Goal: Transaction & Acquisition: Purchase product/service

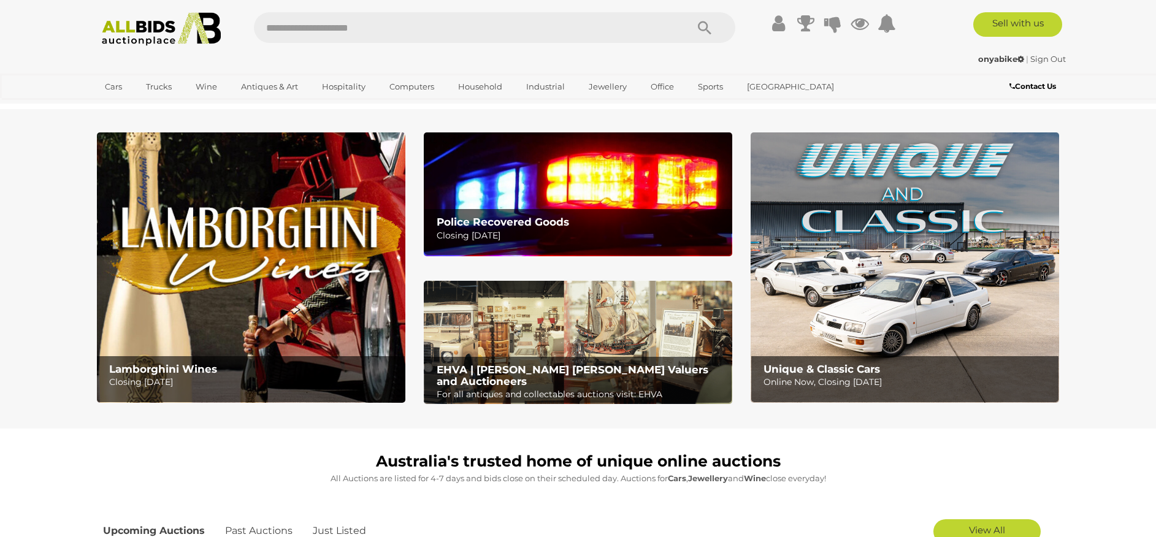
click at [698, 31] on icon "Search" at bounding box center [704, 28] width 13 height 18
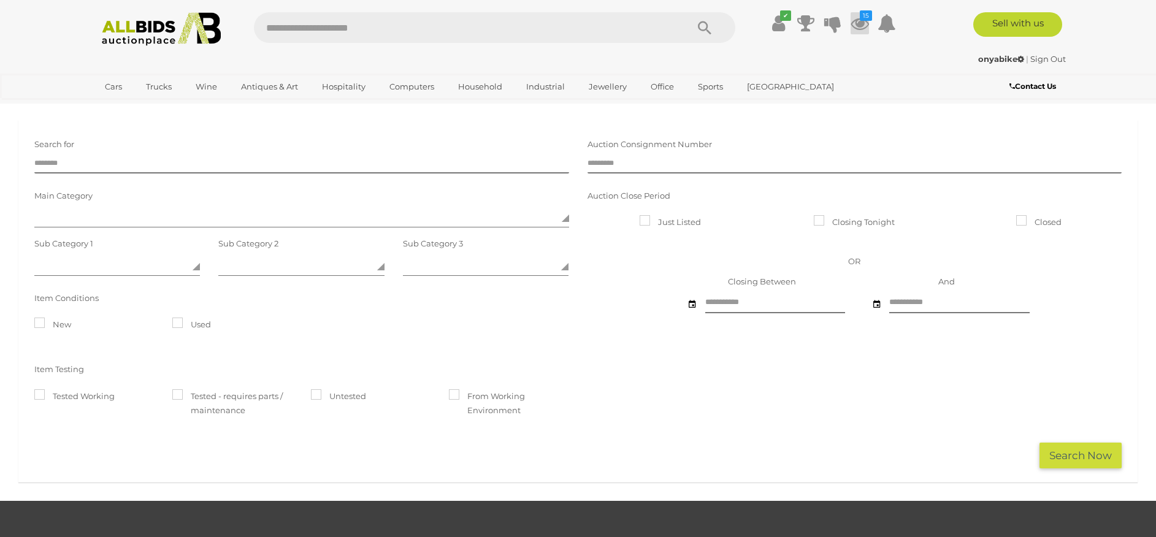
click at [861, 22] on icon at bounding box center [860, 23] width 18 height 22
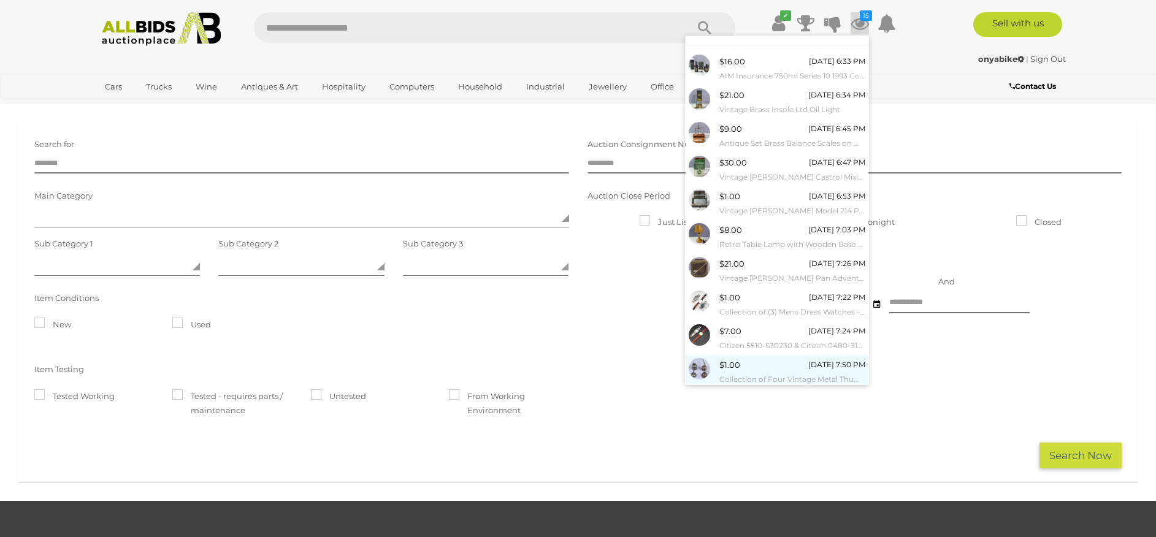
scroll to position [42, 0]
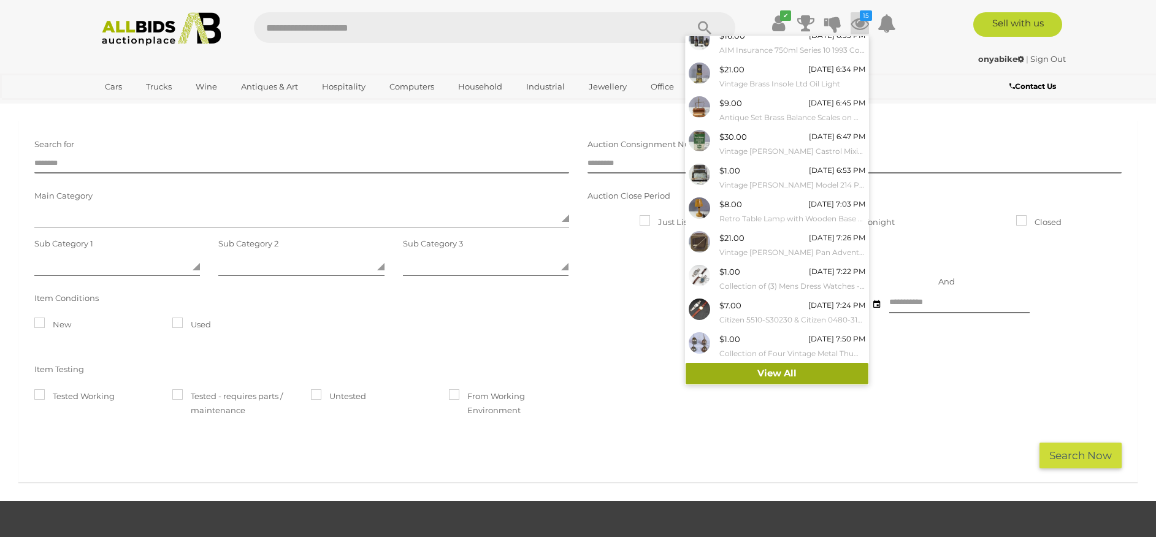
click at [785, 367] on link "View All" at bounding box center [777, 373] width 183 height 21
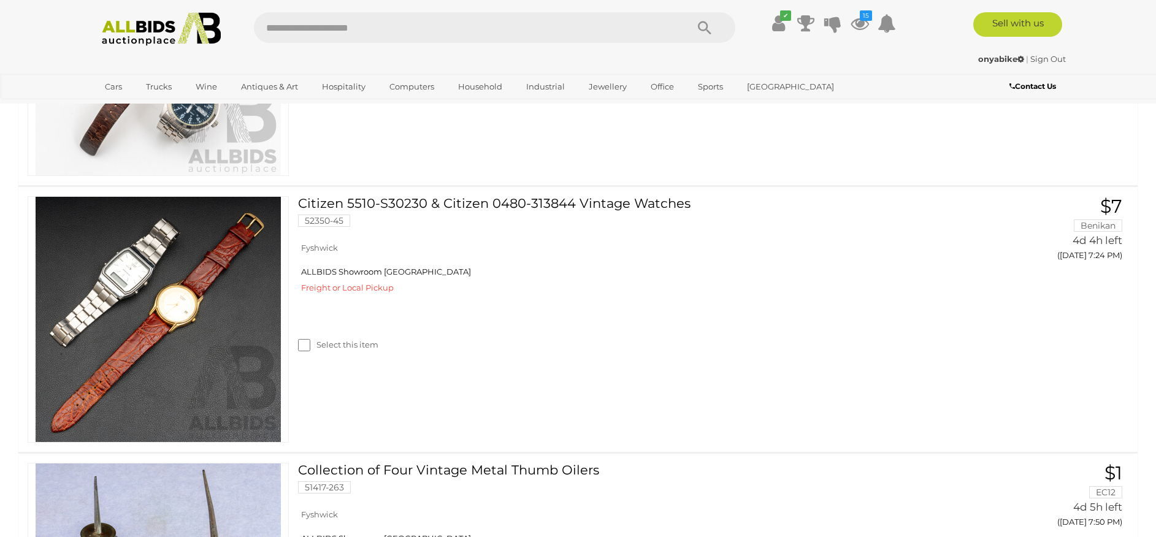
scroll to position [2163, 0]
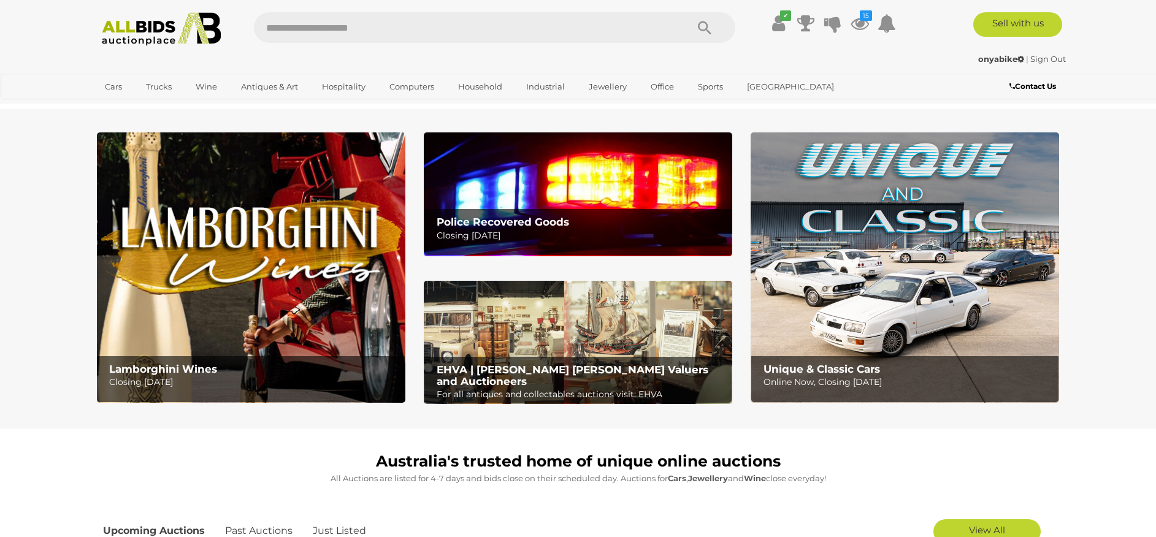
click at [701, 25] on icon "Search" at bounding box center [704, 28] width 13 height 18
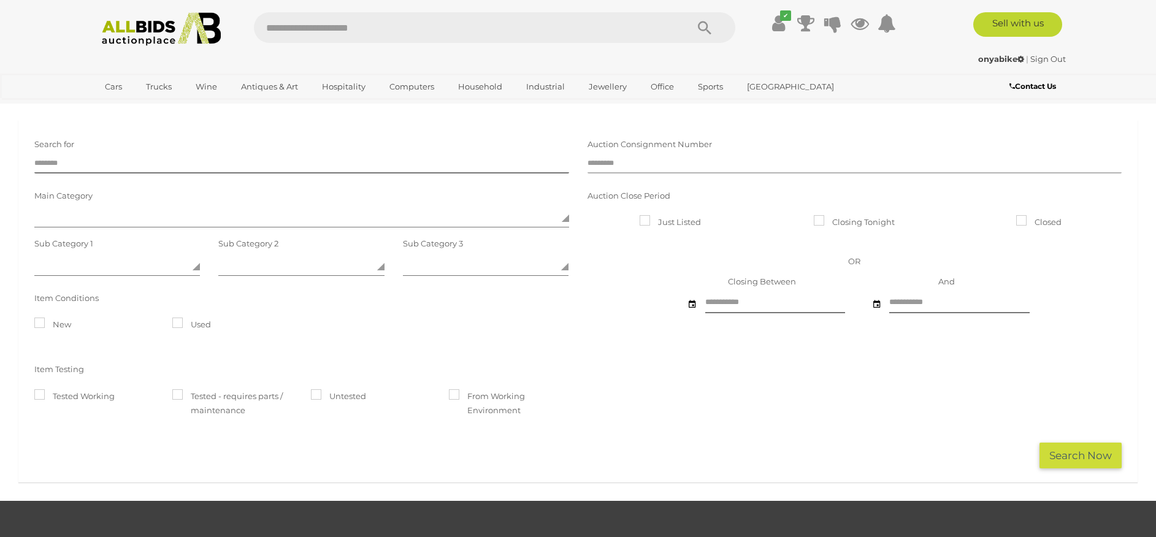
click at [639, 162] on input "text" at bounding box center [855, 164] width 535 height 18
type input "*****"
click button "Search Now" at bounding box center [1081, 456] width 82 height 26
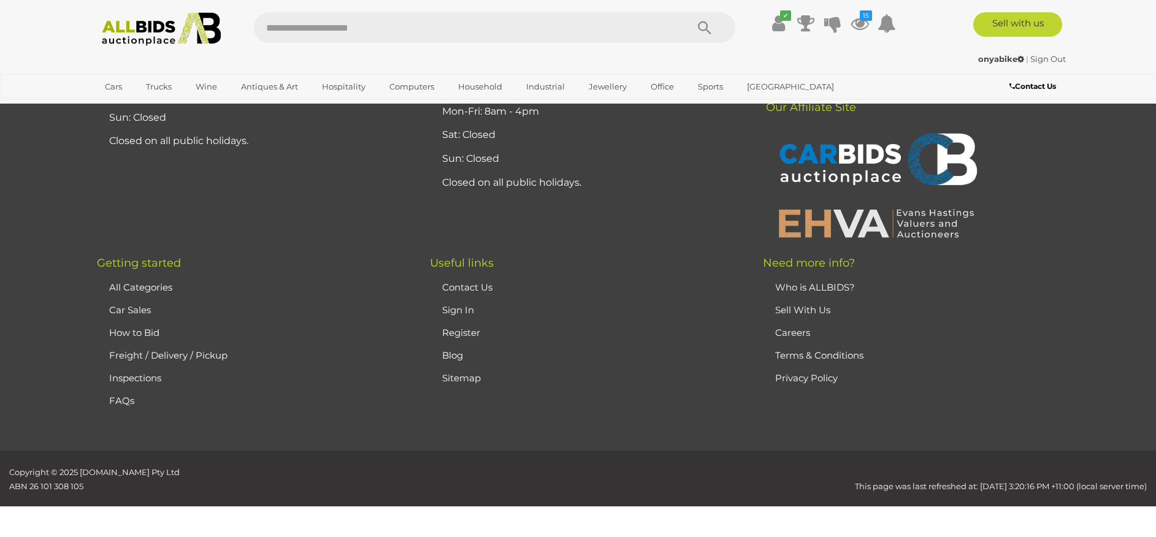
scroll to position [1616, 0]
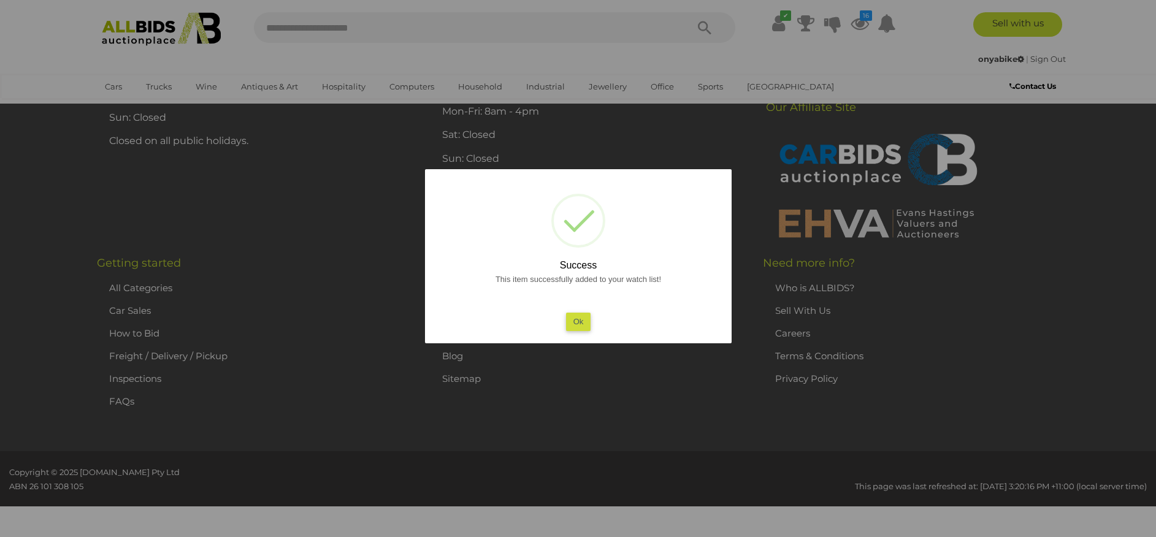
click at [583, 322] on button "Ok" at bounding box center [578, 322] width 25 height 18
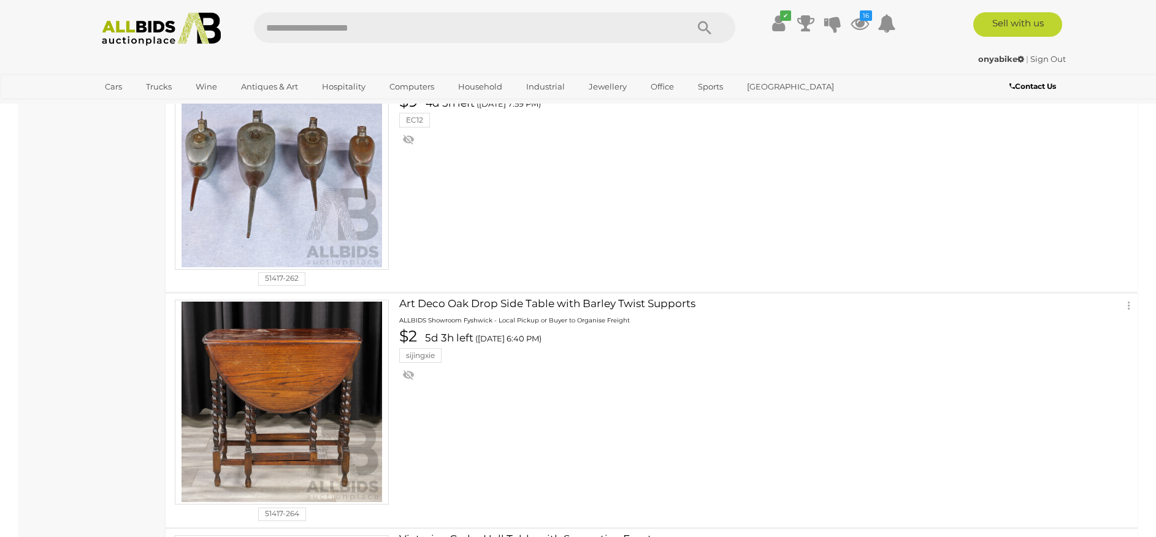
scroll to position [0, 0]
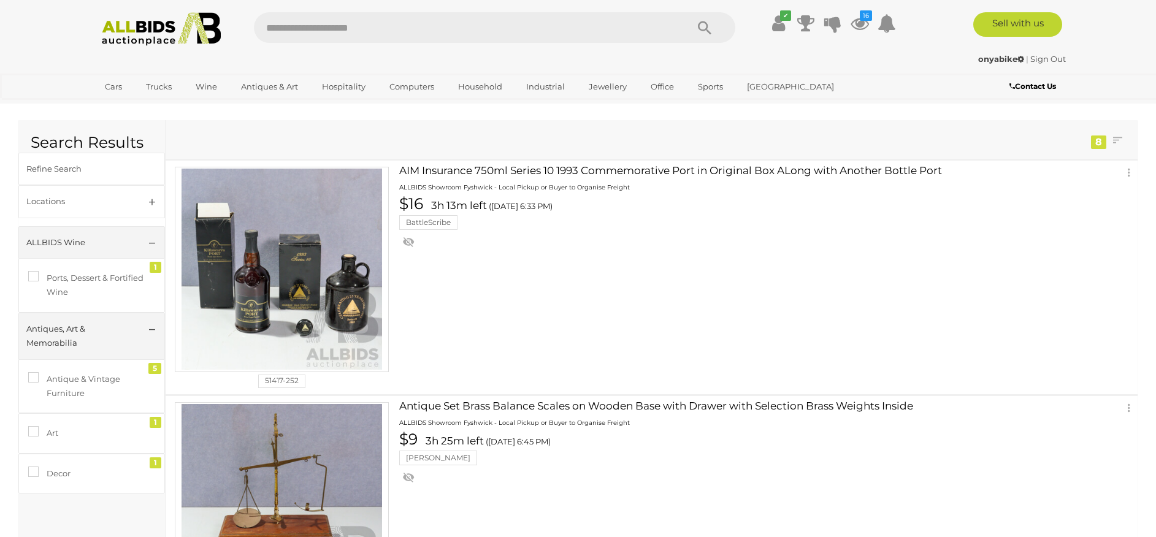
click at [696, 24] on button "Search" at bounding box center [704, 27] width 61 height 31
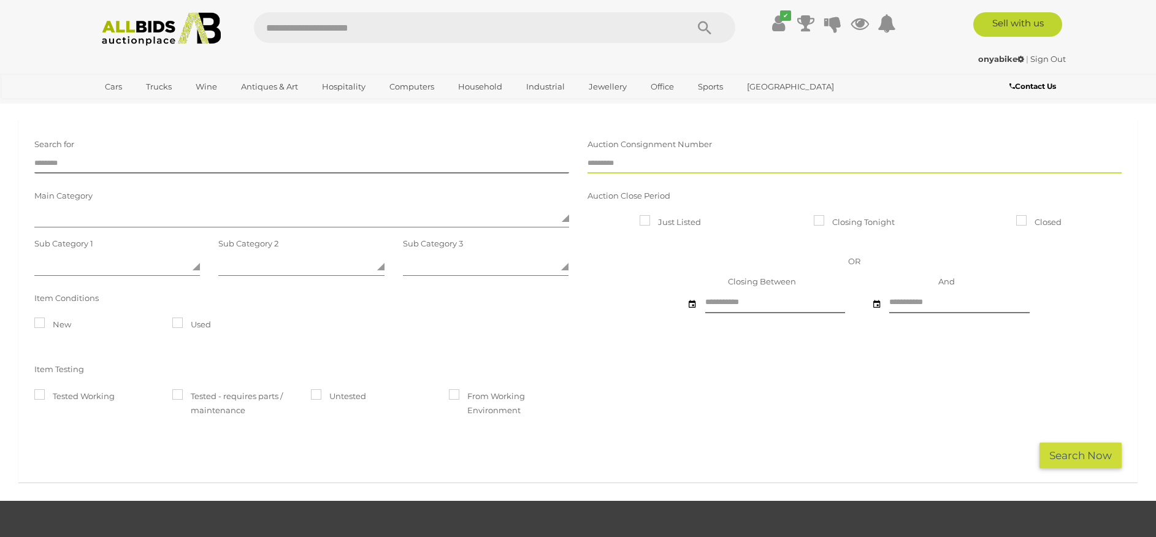
click at [635, 162] on input "text" at bounding box center [855, 164] width 535 height 18
type input "*****"
click button "Search Now" at bounding box center [1081, 456] width 82 height 26
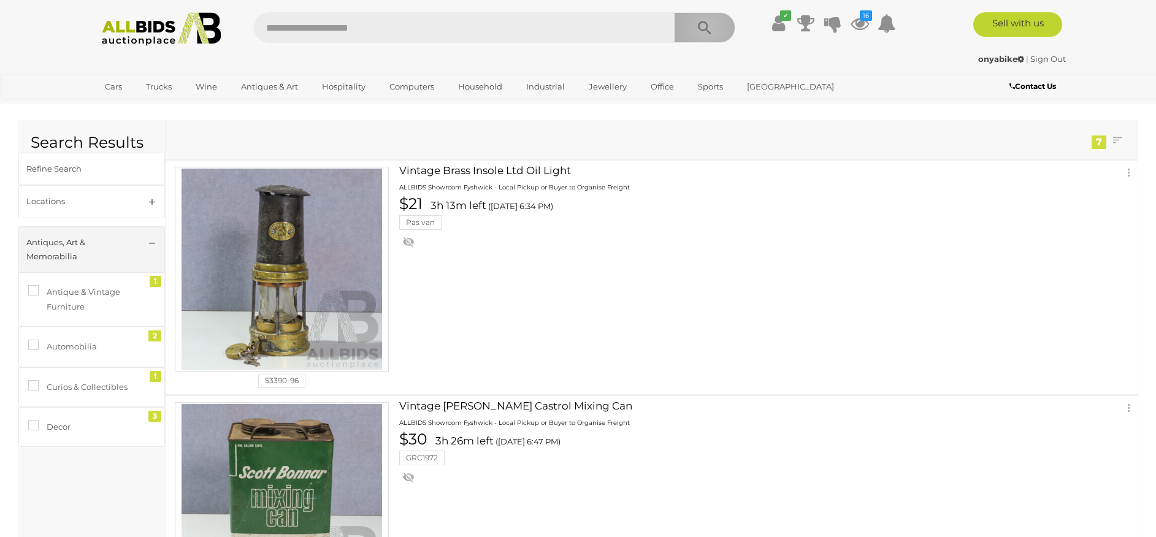
click at [707, 27] on icon "Search" at bounding box center [704, 28] width 13 height 18
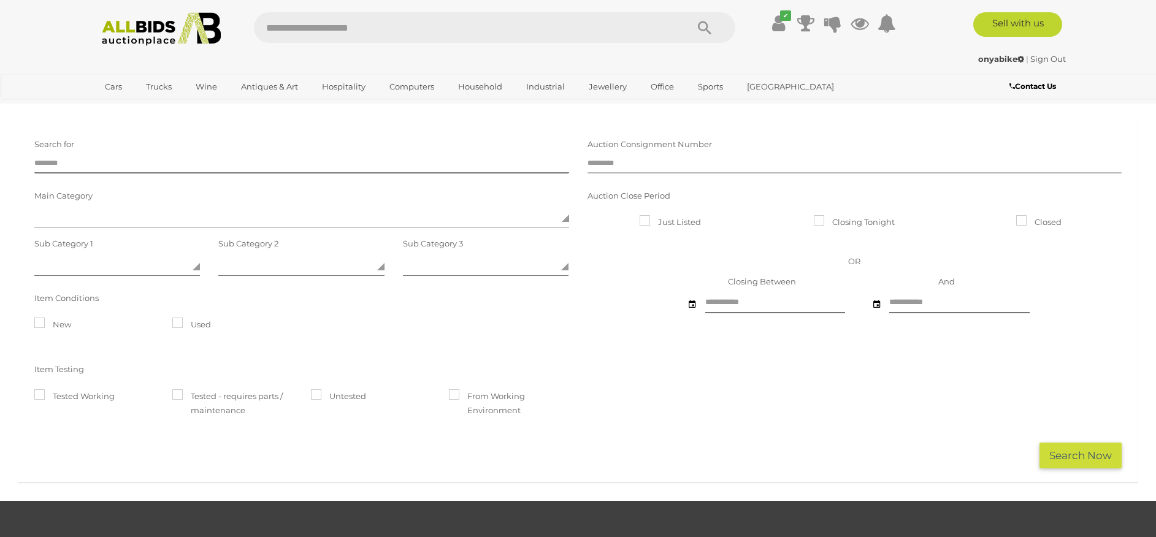
drag, startPoint x: 0, startPoint y: 0, endPoint x: 655, endPoint y: 169, distance: 675.9
click at [655, 169] on input "text" at bounding box center [855, 164] width 535 height 18
type input "*****"
click button "Search Now" at bounding box center [1081, 456] width 82 height 26
